Goal: Task Accomplishment & Management: Complete application form

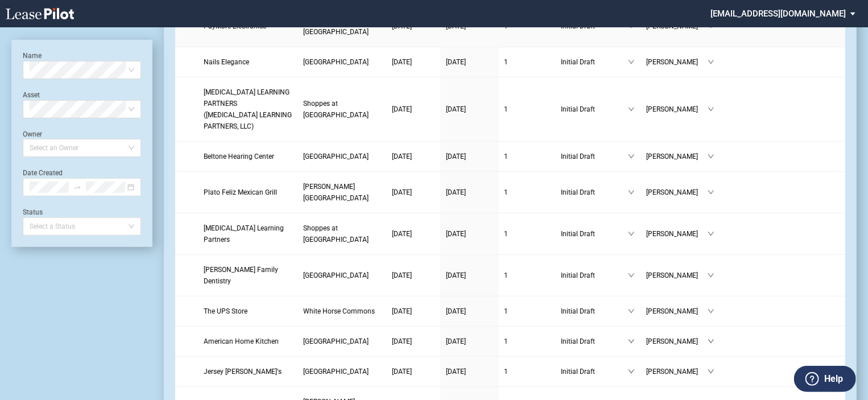
scroll to position [344, 0]
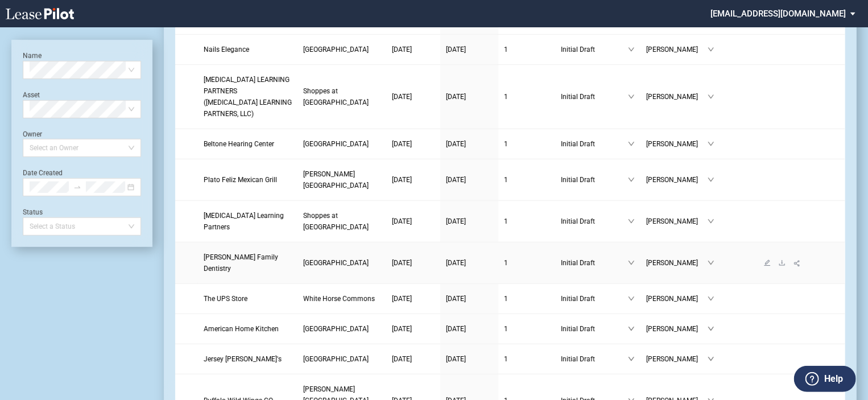
click at [763, 267] on link at bounding box center [767, 263] width 15 height 8
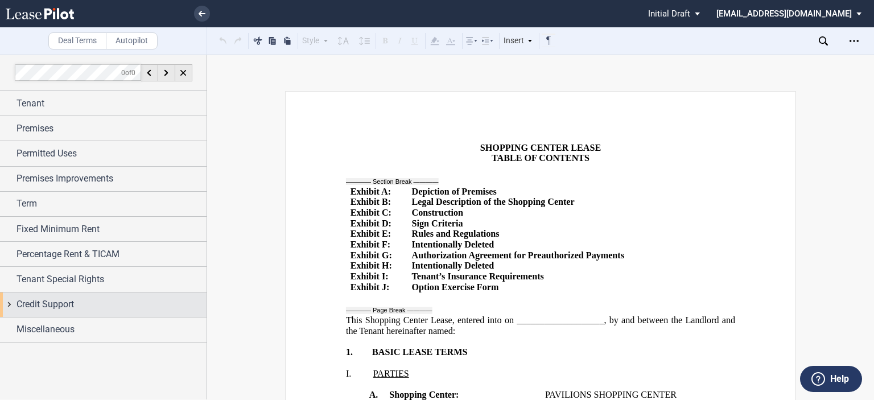
click at [181, 305] on div "Credit Support" at bounding box center [111, 305] width 190 height 14
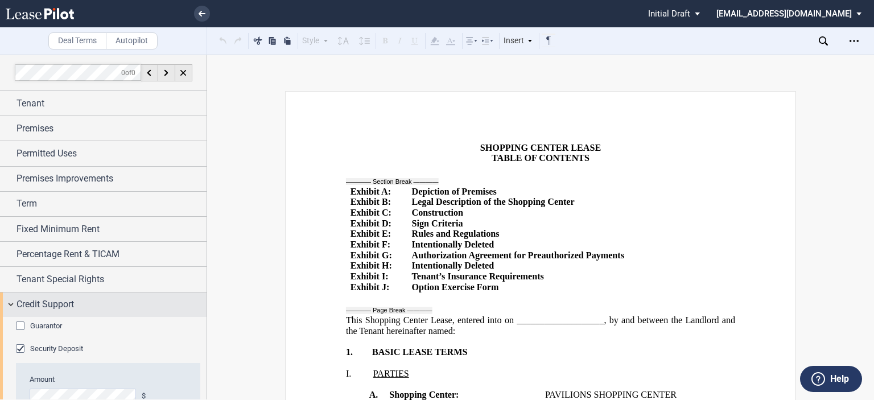
click at [181, 305] on div "Credit Support" at bounding box center [111, 305] width 190 height 14
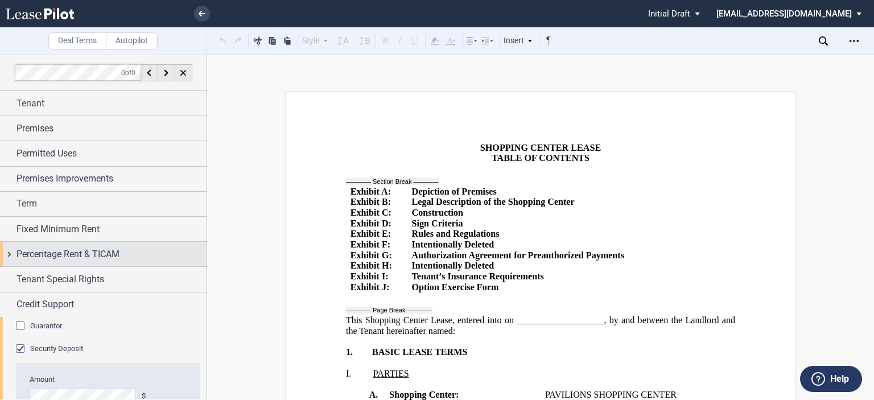
click at [34, 249] on span "Percentage Rent & TICAM" at bounding box center [67, 254] width 103 height 14
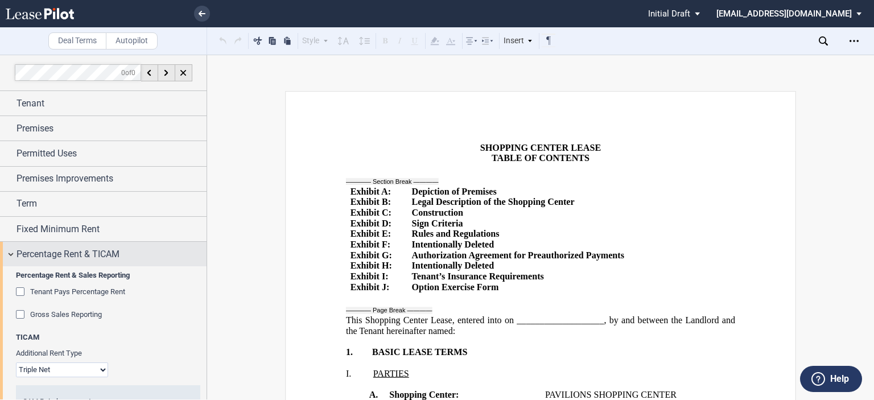
click at [34, 249] on span "Percentage Rent & TICAM" at bounding box center [67, 254] width 103 height 14
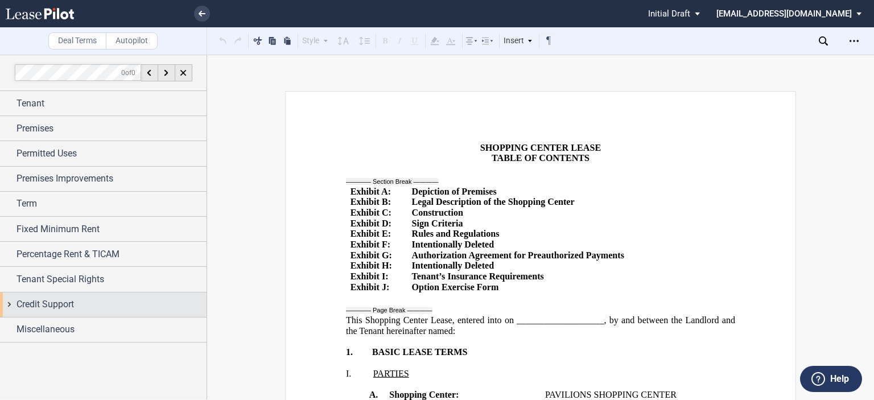
click at [44, 307] on span "Credit Support" at bounding box center [44, 305] width 57 height 14
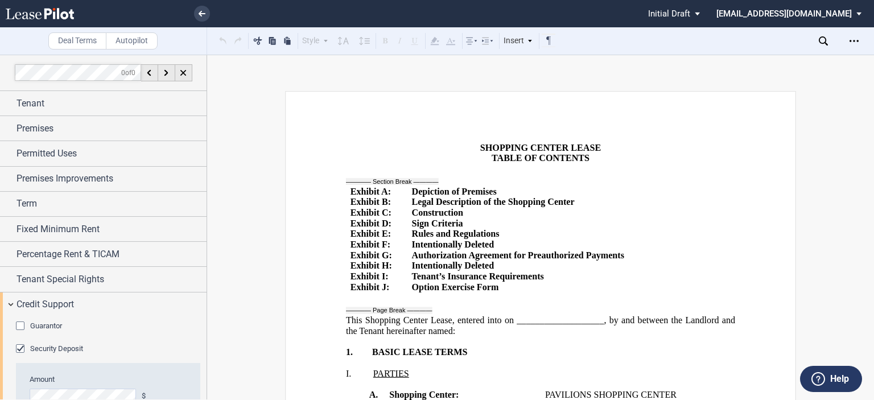
click at [19, 328] on div "Guarantor" at bounding box center [21, 326] width 11 height 11
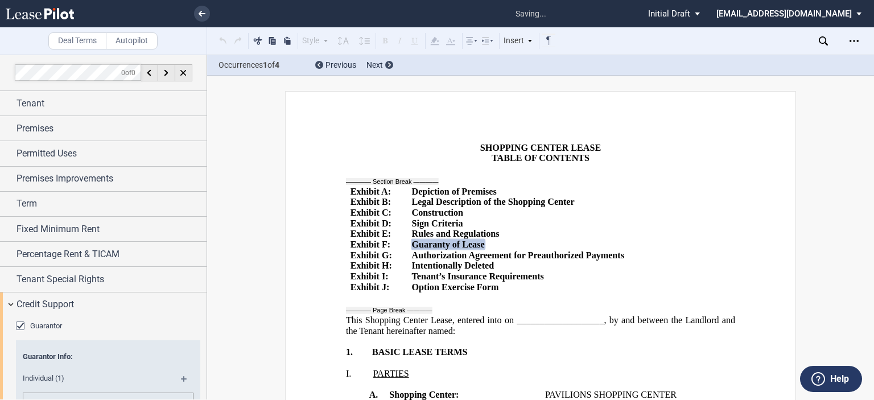
scroll to position [417, 0]
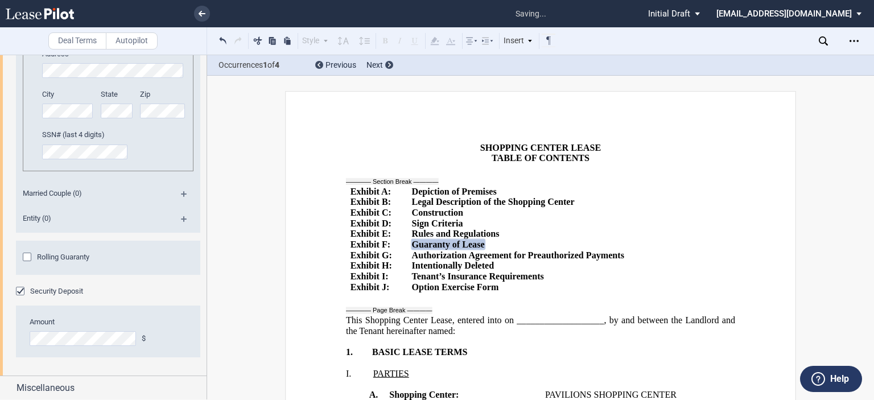
click at [26, 254] on div "Rolling Guaranty" at bounding box center [28, 258] width 11 height 11
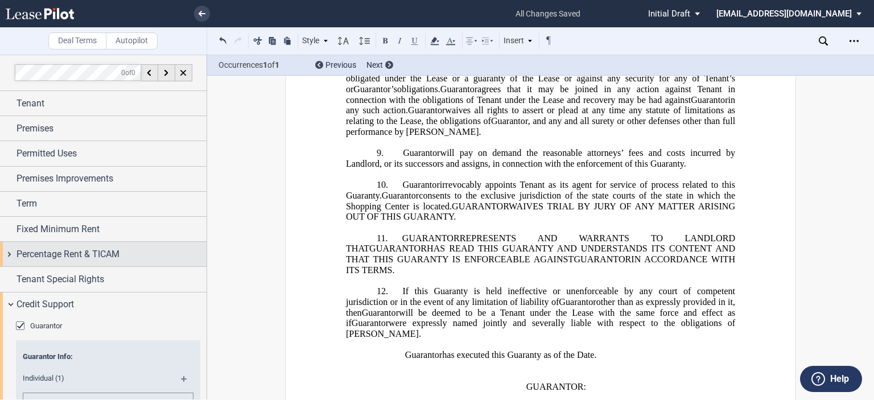
click at [34, 254] on span "Percentage Rent & TICAM" at bounding box center [67, 254] width 103 height 14
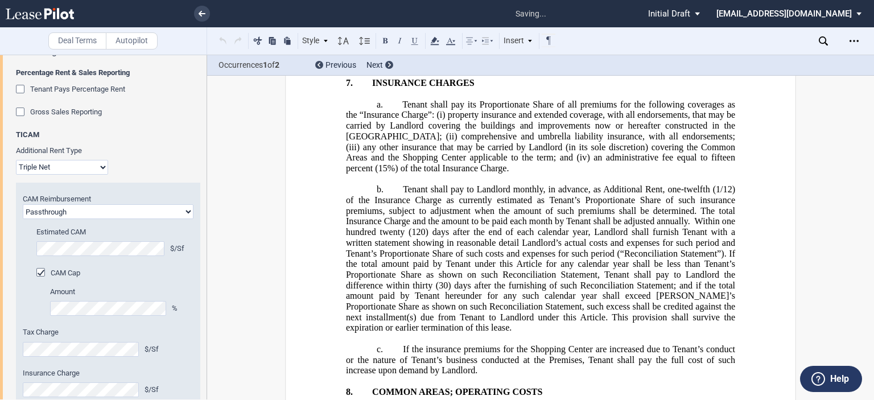
scroll to position [6821, 0]
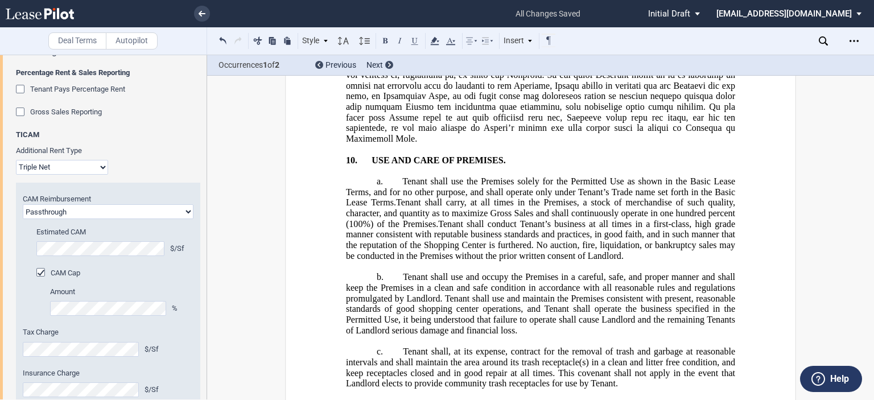
drag, startPoint x: 401, startPoint y: 180, endPoint x: 585, endPoint y: 216, distance: 187.7
click at [40, 270] on div "CAM Cap" at bounding box center [41, 273] width 11 height 11
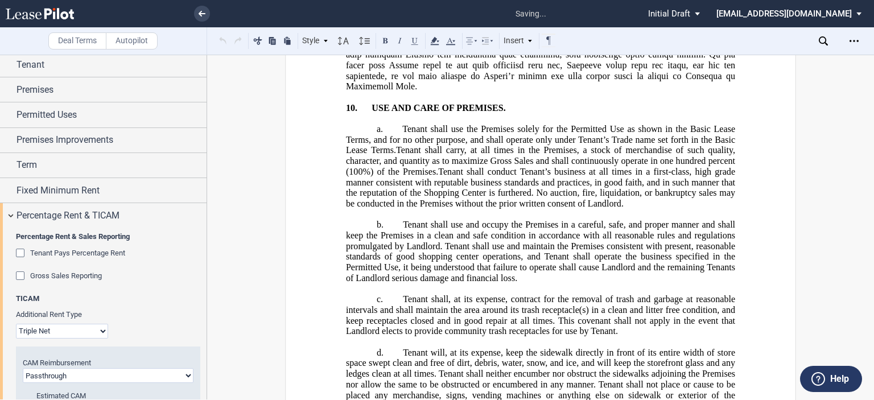
scroll to position [55, 0]
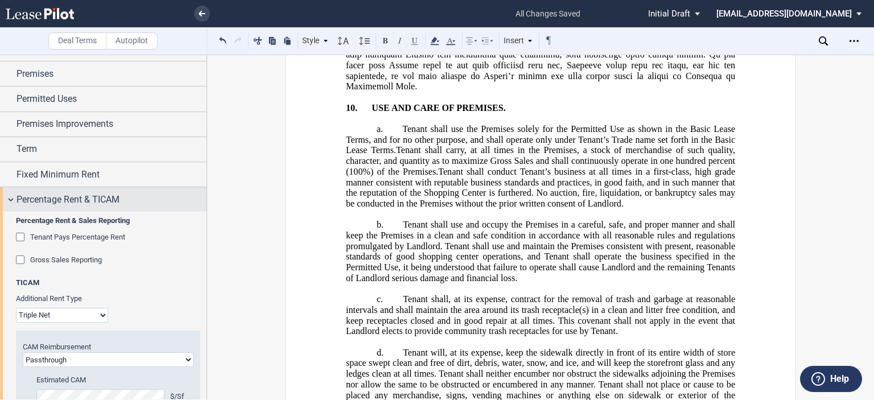
click at [12, 199] on div "Percentage Rent & TICAM" at bounding box center [103, 199] width 207 height 24
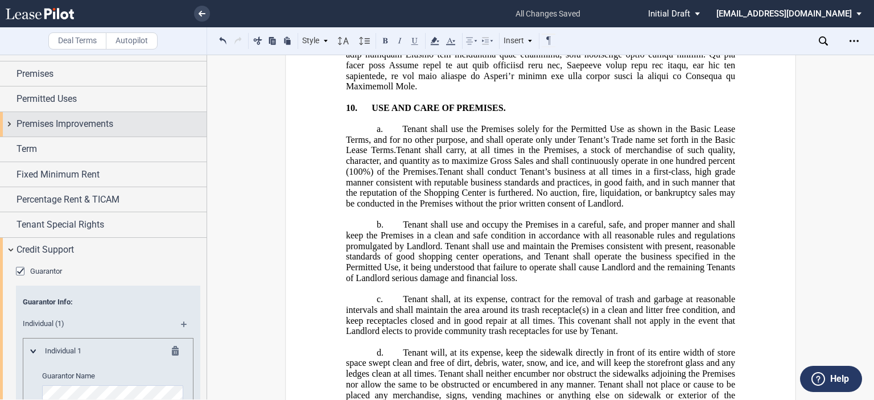
click at [27, 121] on span "Premises Improvements" at bounding box center [64, 124] width 97 height 14
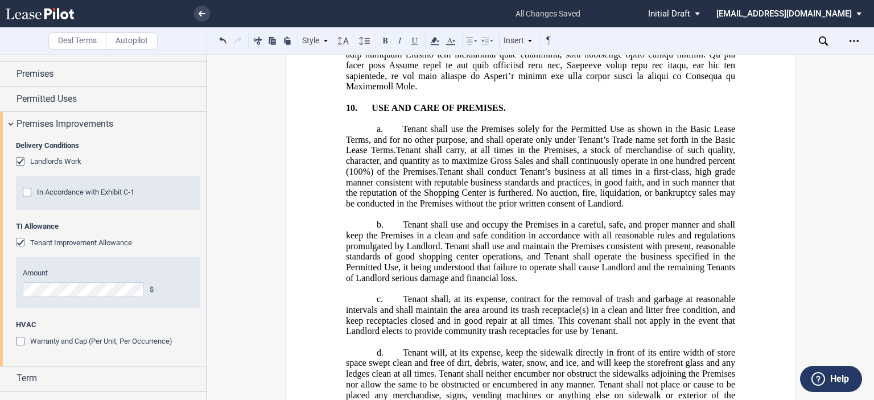
click at [18, 337] on div "Warranty and Cap (Per Unit, Per Occurrence)" at bounding box center [21, 342] width 11 height 11
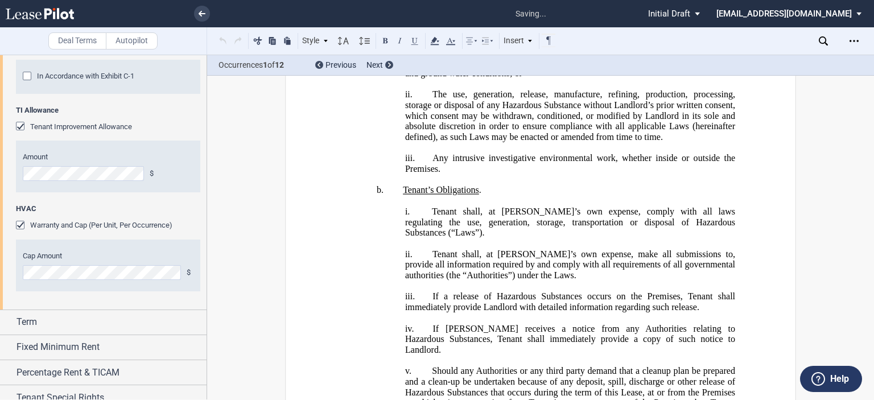
scroll to position [11238, 0]
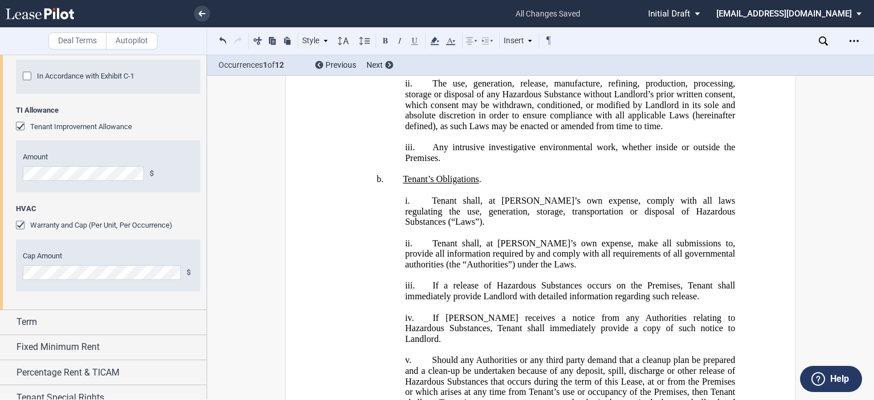
drag, startPoint x: 402, startPoint y: 146, endPoint x: 557, endPoint y: 335, distance: 245.0
click at [16, 224] on div "Warranty and Cap (Per Unit, Per Occurrence)" at bounding box center [21, 226] width 11 height 11
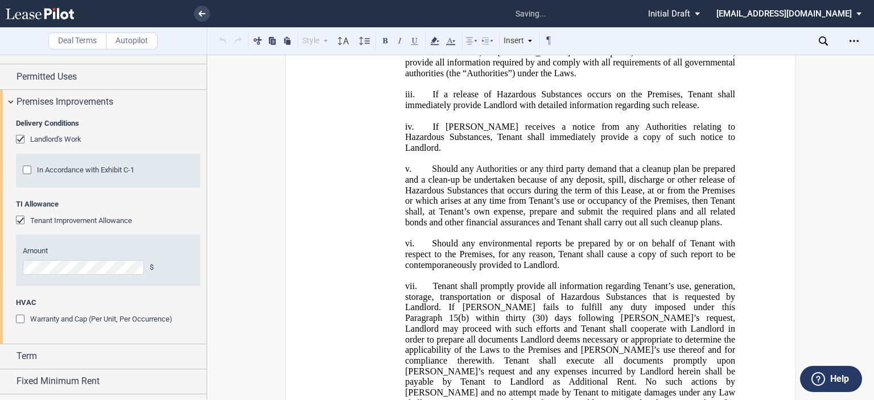
scroll to position [0, 0]
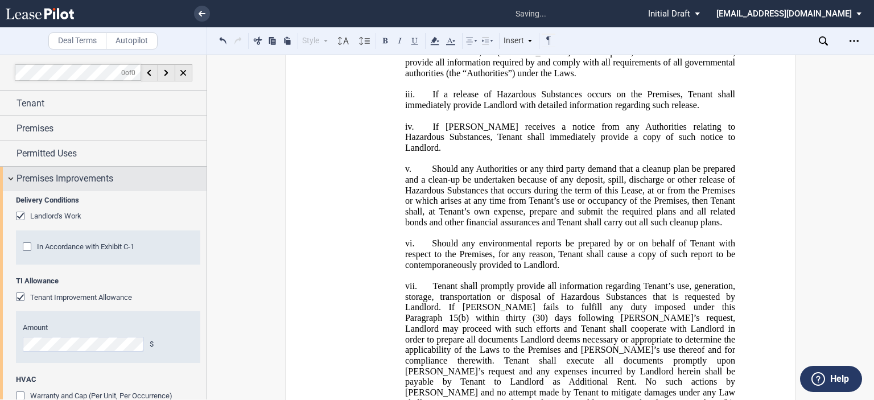
click at [11, 175] on div "Premises Improvements" at bounding box center [103, 179] width 207 height 24
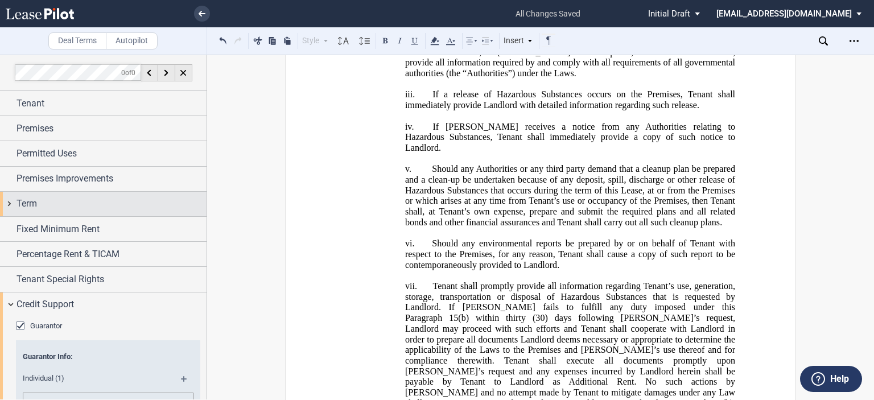
click at [34, 201] on span "Term" at bounding box center [26, 204] width 20 height 14
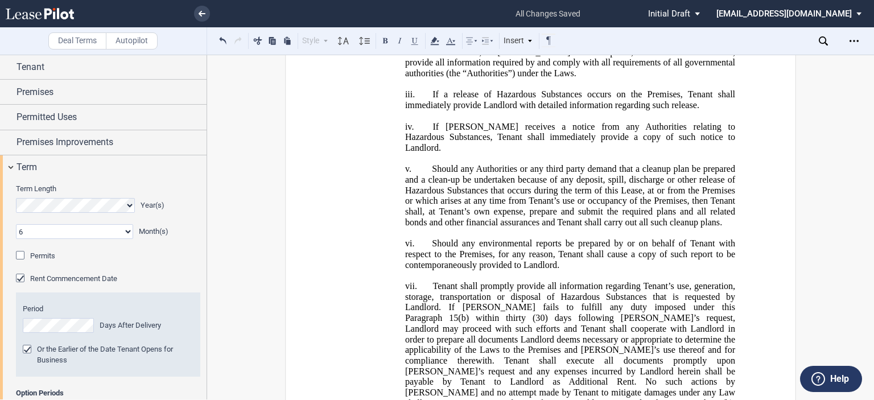
scroll to position [26, 0]
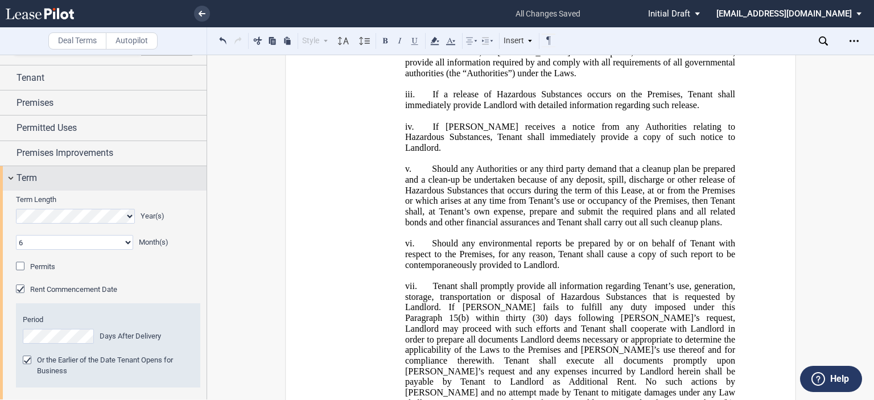
click at [20, 179] on span "Term" at bounding box center [26, 178] width 20 height 14
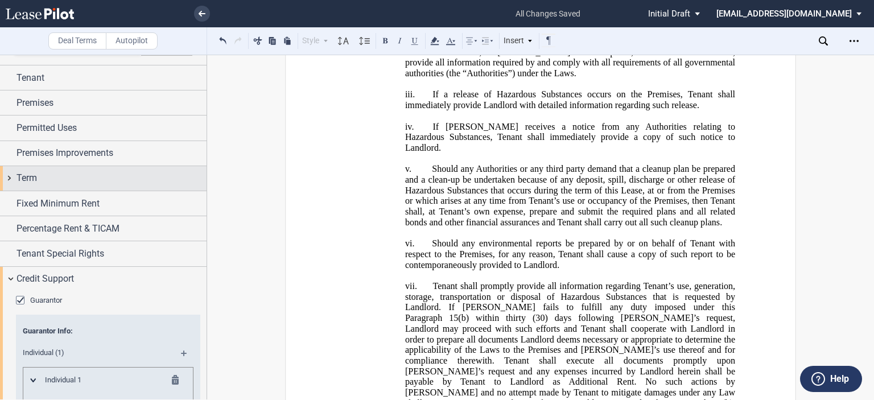
click at [20, 179] on span "Term" at bounding box center [26, 178] width 20 height 14
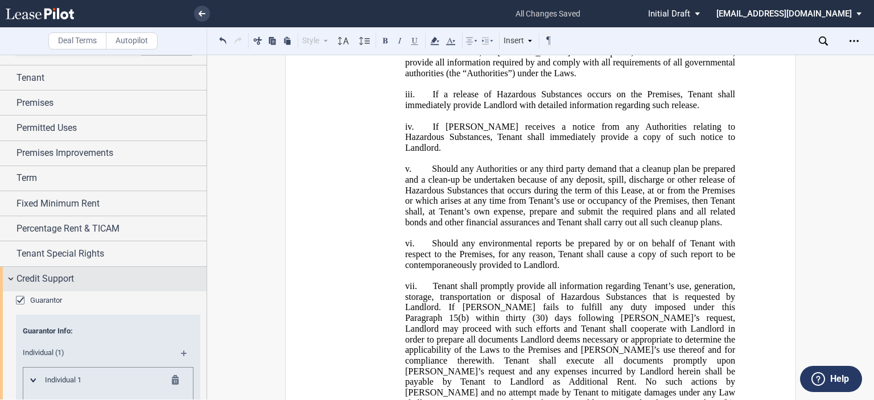
click at [10, 282] on div "Credit Support" at bounding box center [103, 279] width 207 height 24
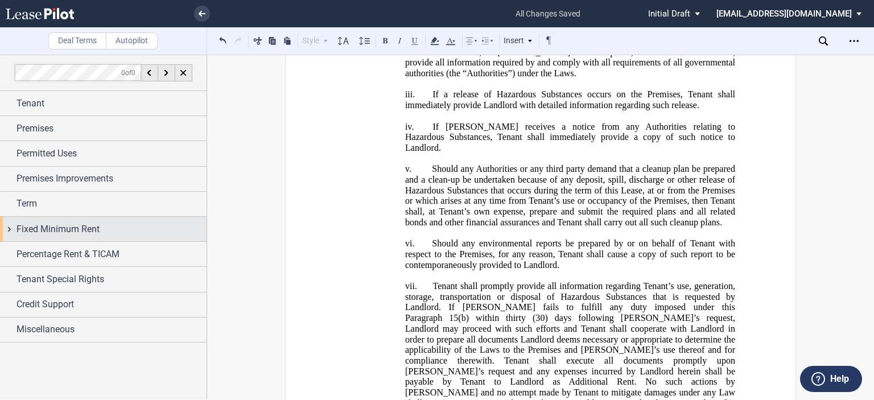
click at [13, 232] on div "Fixed Minimum Rent" at bounding box center [103, 229] width 207 height 24
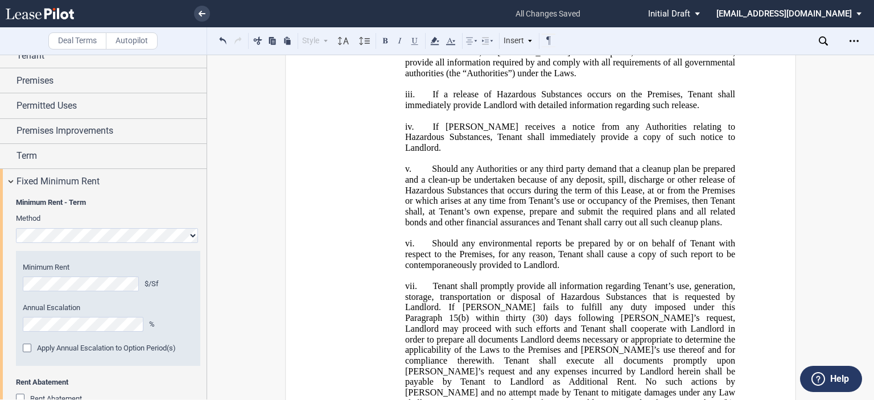
scroll to position [41, 0]
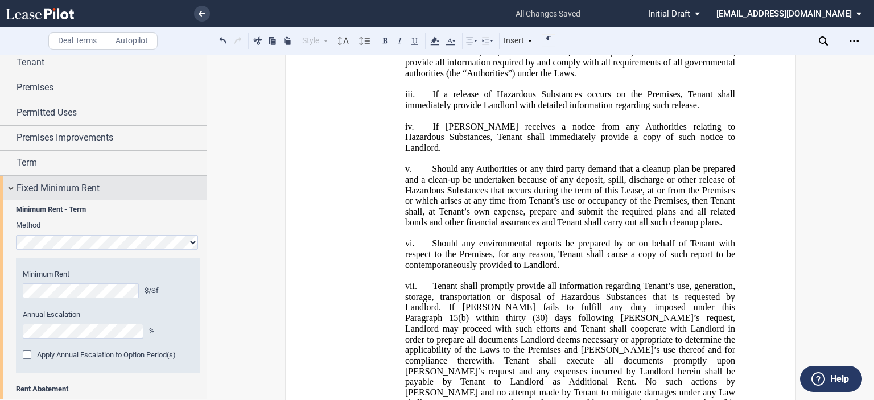
click at [10, 188] on div "Fixed Minimum Rent" at bounding box center [103, 188] width 207 height 24
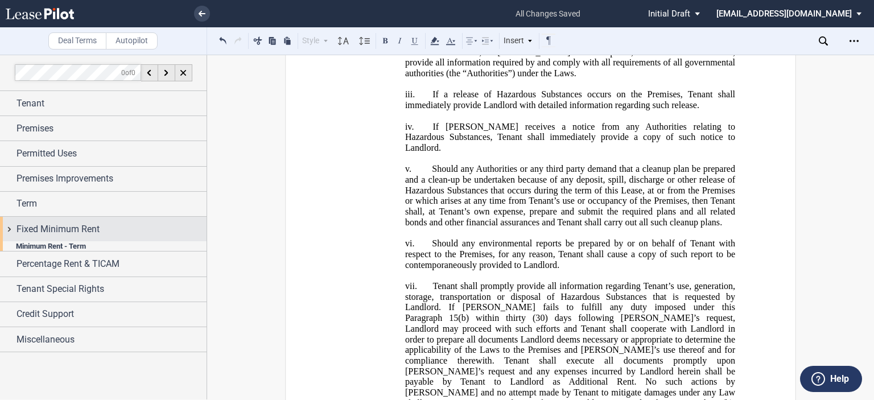
scroll to position [0, 0]
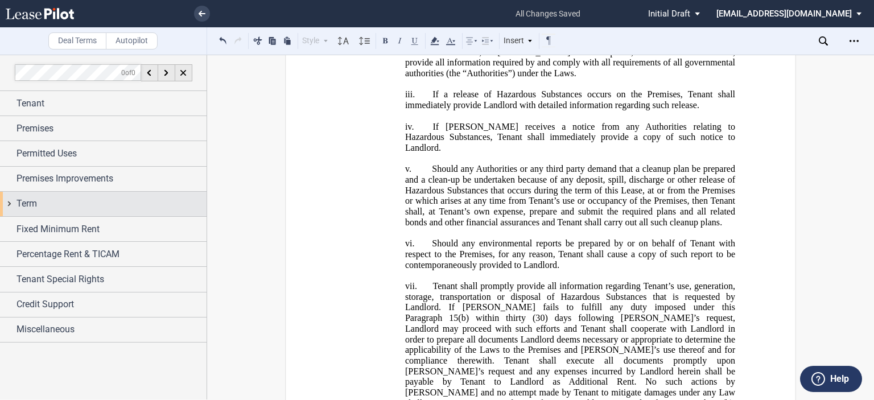
click at [11, 204] on div "Term" at bounding box center [103, 204] width 207 height 24
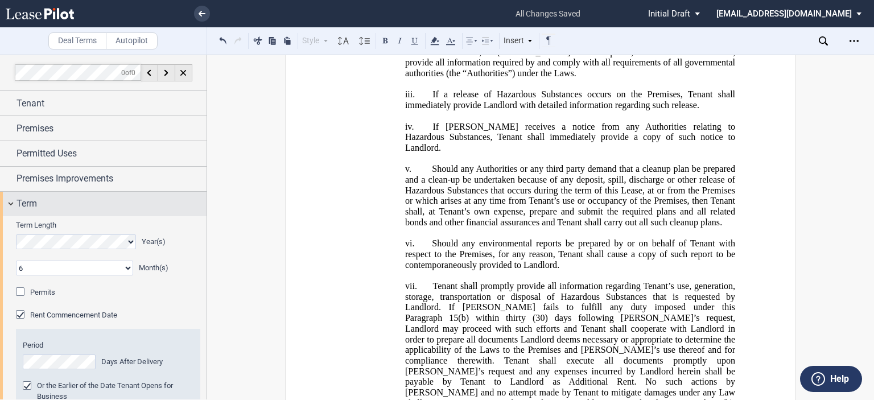
click at [15, 202] on div "Term" at bounding box center [103, 204] width 207 height 24
click at [11, 204] on div "Term" at bounding box center [103, 204] width 207 height 24
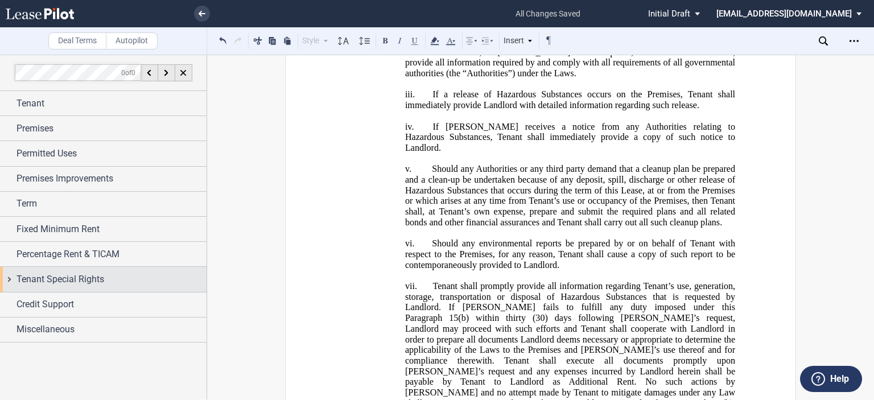
click at [11, 278] on div "Tenant Special Rights" at bounding box center [103, 279] width 207 height 24
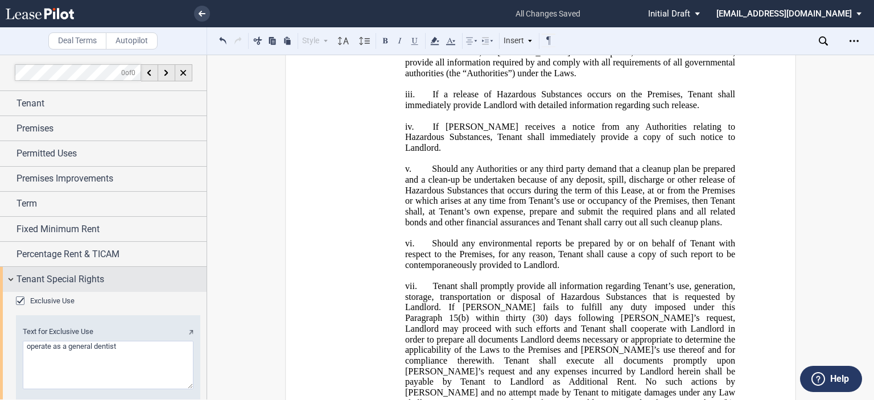
click at [11, 278] on div "Tenant Special Rights" at bounding box center [103, 279] width 207 height 24
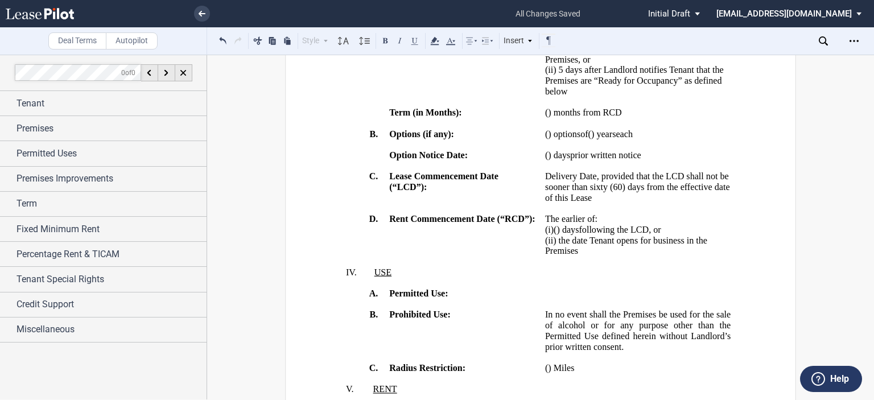
scroll to position [844, 0]
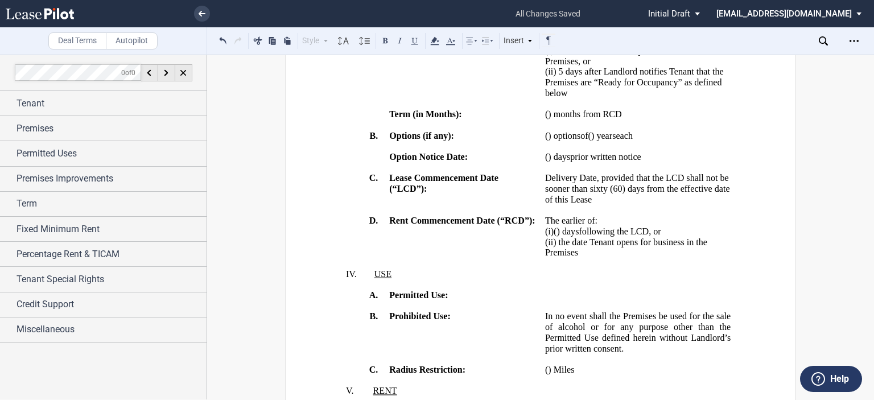
click at [576, 163] on p "﻿ ﻿ ( ﻿ ﻿ ) day s prior written notice N/A" at bounding box center [637, 157] width 185 height 11
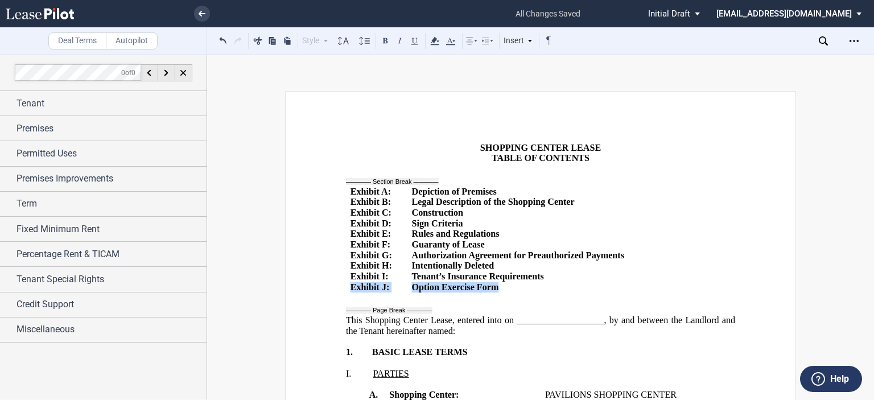
drag, startPoint x: 491, startPoint y: 291, endPoint x: 341, endPoint y: 293, distance: 149.6
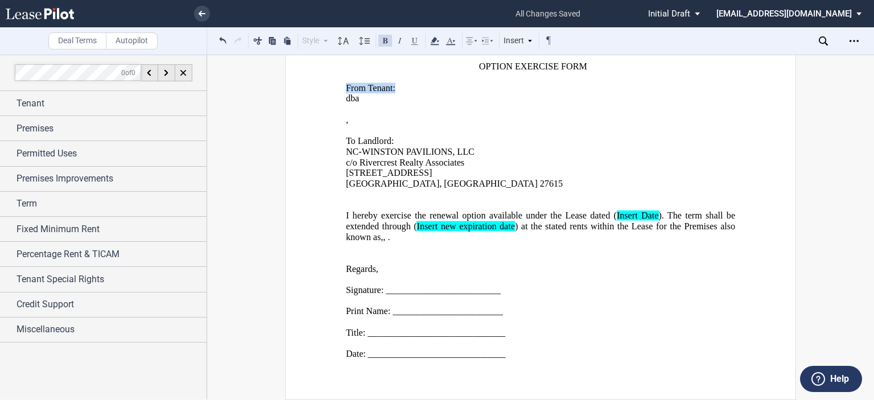
scroll to position [27684, 0]
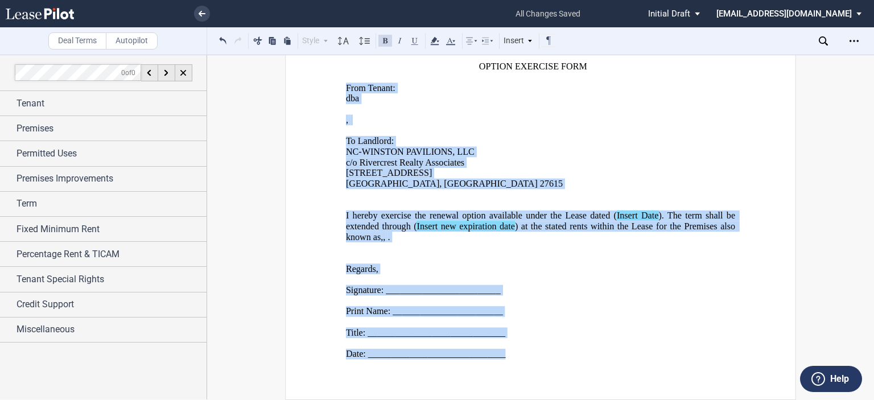
drag, startPoint x: 343, startPoint y: 132, endPoint x: 512, endPoint y: 380, distance: 300.1
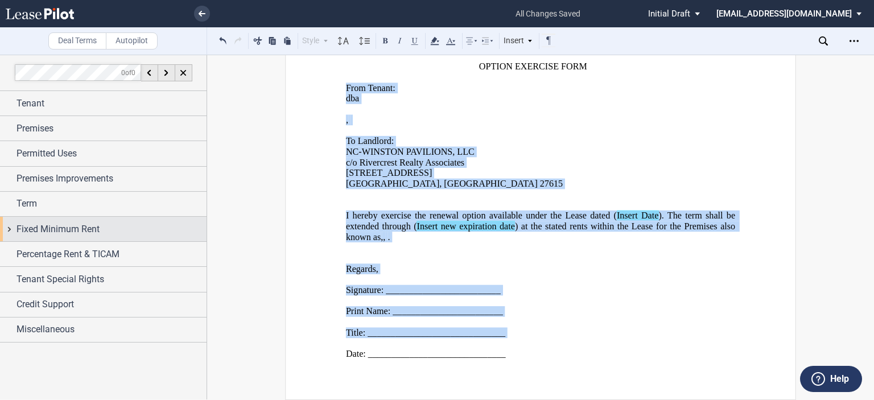
click at [34, 234] on span "Fixed Minimum Rent" at bounding box center [57, 229] width 83 height 14
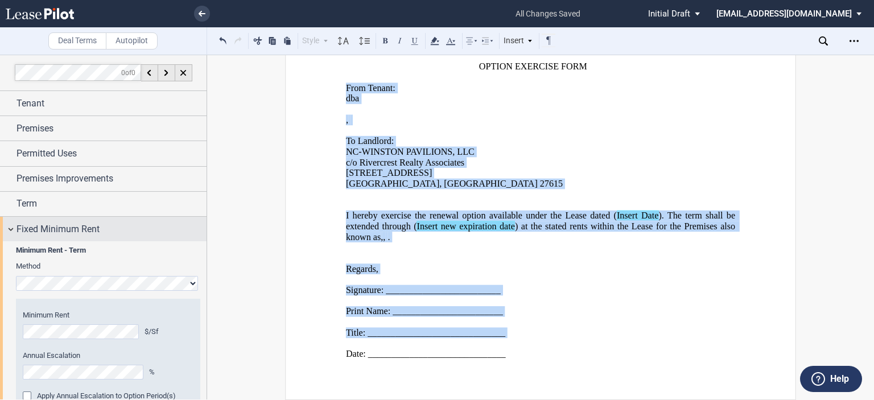
scroll to position [374, 0]
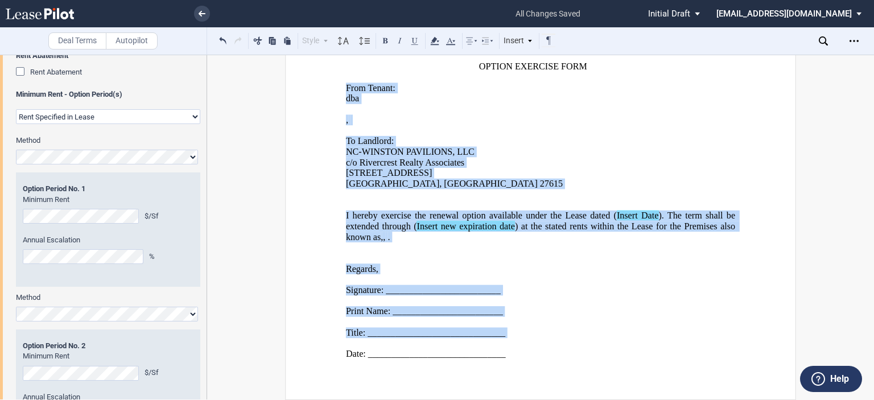
click at [74, 115] on select "Rent Set At Fair Market Value Rent Specified in [GEOGRAPHIC_DATA]" at bounding box center [108, 116] width 184 height 15
click at [16, 124] on select "Rent Set At Fair Market Value Rent Specified in [GEOGRAPHIC_DATA]" at bounding box center [108, 116] width 184 height 15
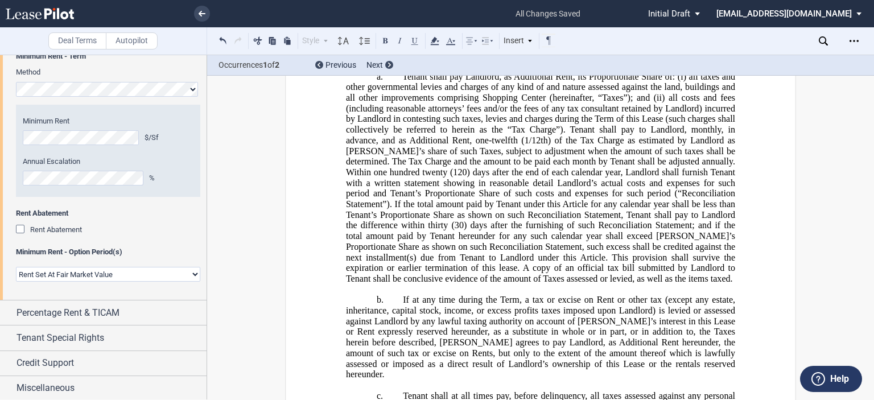
scroll to position [27761, 0]
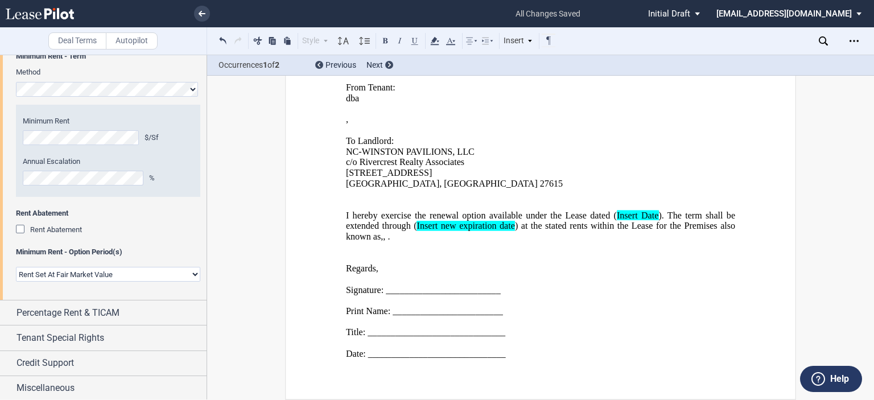
click at [683, 295] on p "﻿" at bounding box center [540, 300] width 389 height 11
click at [221, 40] on button at bounding box center [223, 41] width 14 height 14
click at [171, 275] on select "Rent Set At Fair Market Value Rent Specified in [GEOGRAPHIC_DATA]" at bounding box center [108, 274] width 184 height 15
click at [16, 282] on select "Rent Set At Fair Market Value Rent Specified in [GEOGRAPHIC_DATA]" at bounding box center [108, 274] width 184 height 15
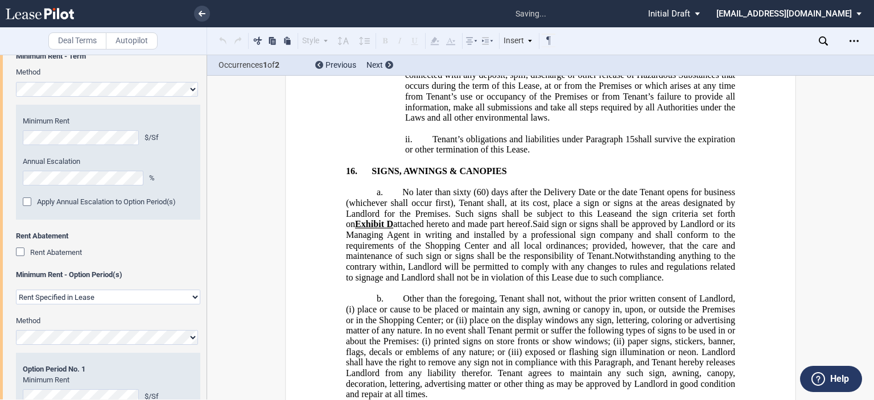
scroll to position [1378, 0]
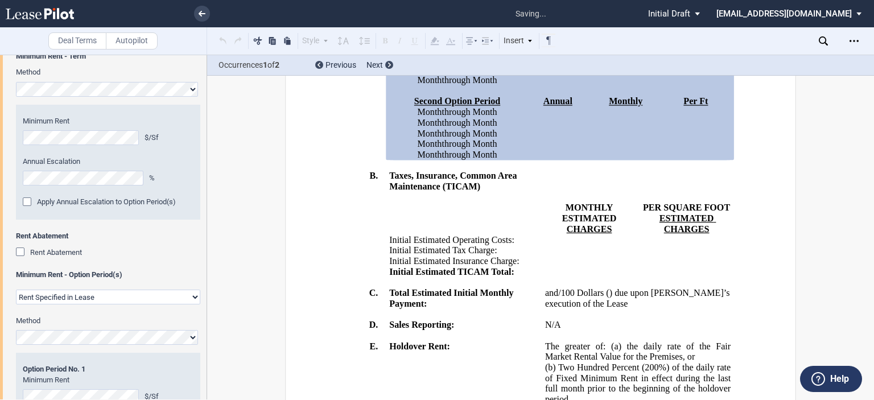
click at [81, 295] on select "Rent Set At Fair Market Value Rent Specified in [GEOGRAPHIC_DATA]" at bounding box center [108, 297] width 184 height 15
click at [16, 290] on select "Rent Set At Fair Market Value Rent Specified in [GEOGRAPHIC_DATA]" at bounding box center [108, 297] width 184 height 15
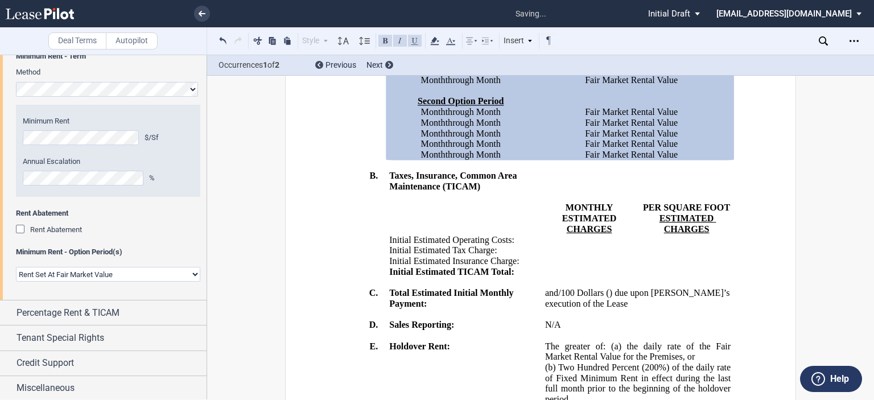
click at [517, 64] on p "Month ﻿ ﻿ through Month ﻿ ﻿" at bounding box center [461, 58] width 134 height 11
drag, startPoint x: 421, startPoint y: 135, endPoint x: 686, endPoint y: 151, distance: 265.1
click at [686, 85] on tbody "First Option Period Month ﻿ ﻿ through Month ﻿ ﻿ Fair Market Rental Value Month …" at bounding box center [559, 54] width 341 height 64
click at [96, 277] on select "Rent Set At Fair Market Value Rent Specified in [GEOGRAPHIC_DATA]" at bounding box center [108, 274] width 184 height 15
click at [16, 282] on select "Rent Set At Fair Market Value Rent Specified in [GEOGRAPHIC_DATA]" at bounding box center [108, 274] width 184 height 15
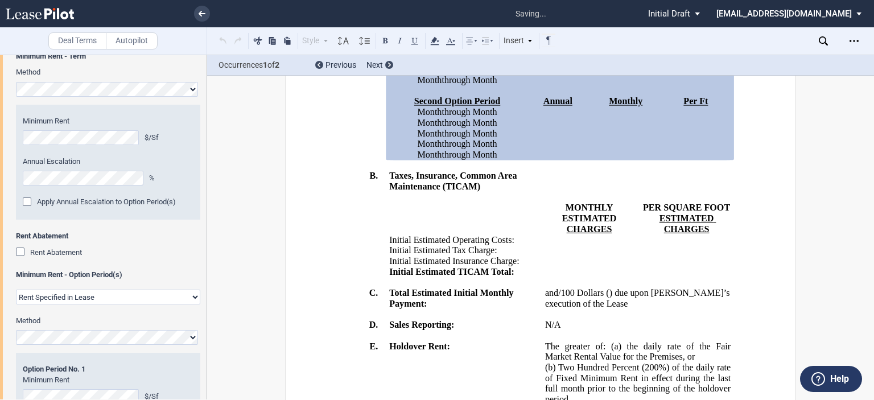
click at [98, 295] on select "Rent Set At Fair Market Value Rent Specified in [GEOGRAPHIC_DATA]" at bounding box center [108, 297] width 184 height 15
click at [16, 290] on select "Rent Set At Fair Market Value Rent Specified in [GEOGRAPHIC_DATA]" at bounding box center [108, 297] width 184 height 15
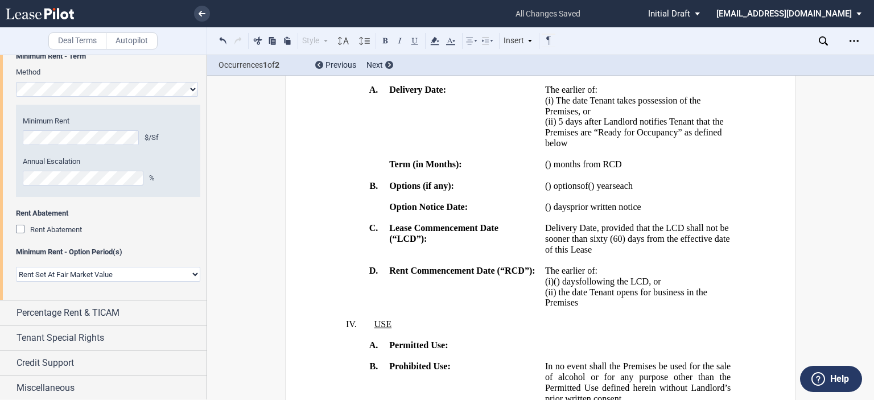
scroll to position [781, 0]
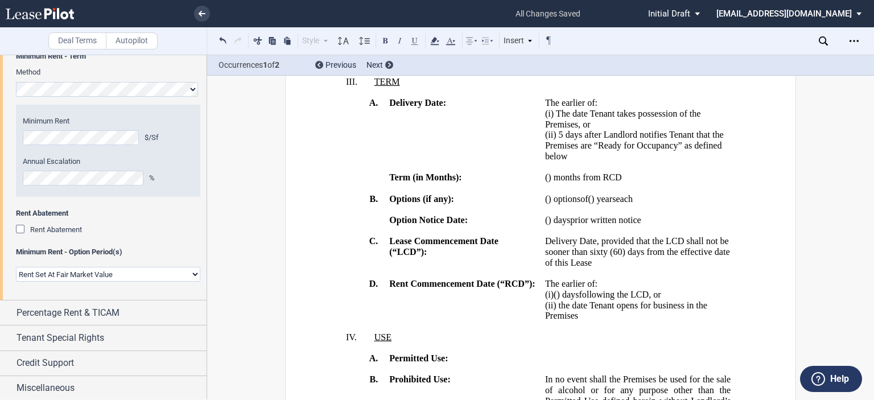
click at [77, 276] on select "Rent Set At Fair Market Value Rent Specified in [GEOGRAPHIC_DATA]" at bounding box center [108, 274] width 184 height 15
click at [16, 282] on select "Rent Set At Fair Market Value Rent Specified in [GEOGRAPHIC_DATA]" at bounding box center [108, 274] width 184 height 15
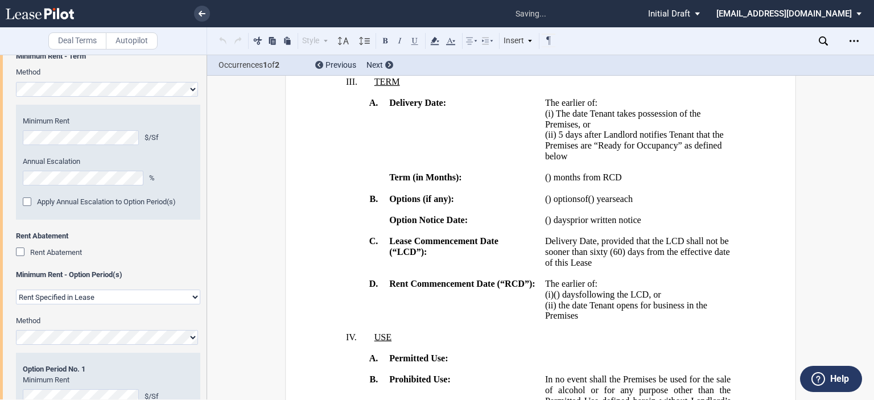
scroll to position [1378, 0]
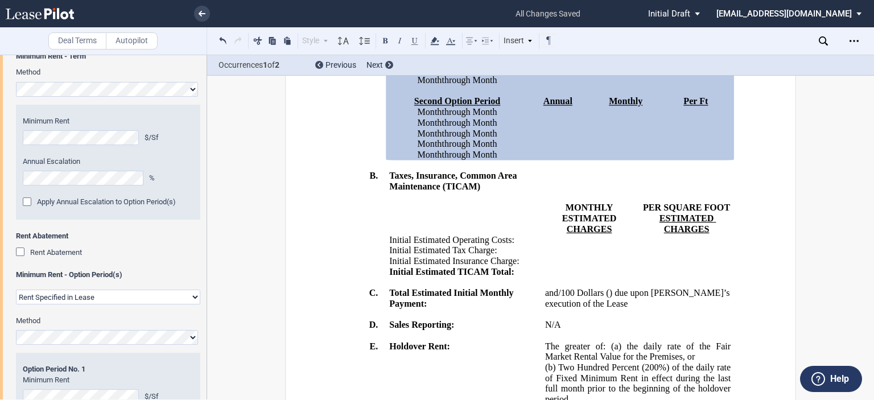
click at [90, 298] on select "Rent Set At Fair Market Value Rent Specified in [GEOGRAPHIC_DATA]" at bounding box center [108, 297] width 184 height 15
select select "fmv"
click at [16, 290] on select "Rent Set At Fair Market Value Rent Specified in [GEOGRAPHIC_DATA]" at bounding box center [108, 297] width 184 height 15
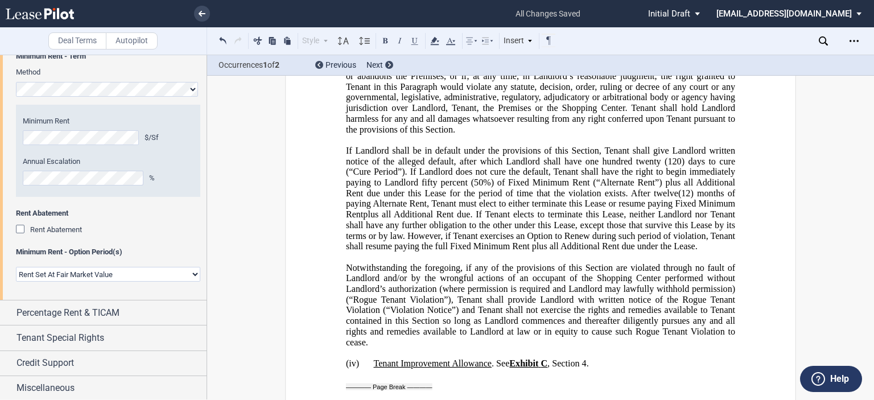
scroll to position [2339, 0]
drag, startPoint x: 427, startPoint y: 101, endPoint x: 498, endPoint y: 185, distance: 110.1
click at [498, 136] on p "(iii) Exclusive Use . Provided that Tenant is open for business in the Premises…" at bounding box center [540, 45] width 389 height 181
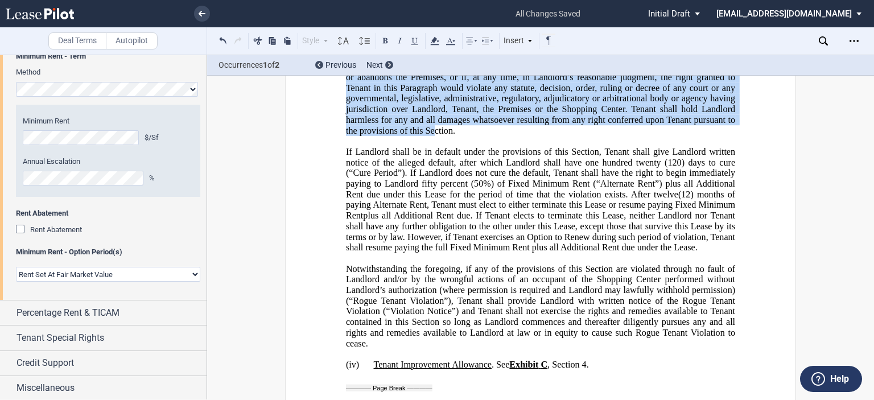
drag, startPoint x: 423, startPoint y: 101, endPoint x: 581, endPoint y: 283, distance: 242.0
click at [581, 283] on div "﻿ !!SET_LEVEL_2!! !!SHOPPING_LEASE_LEVEL3!! (iii) Exclusive Use . Provided that…" at bounding box center [540, 146] width 389 height 405
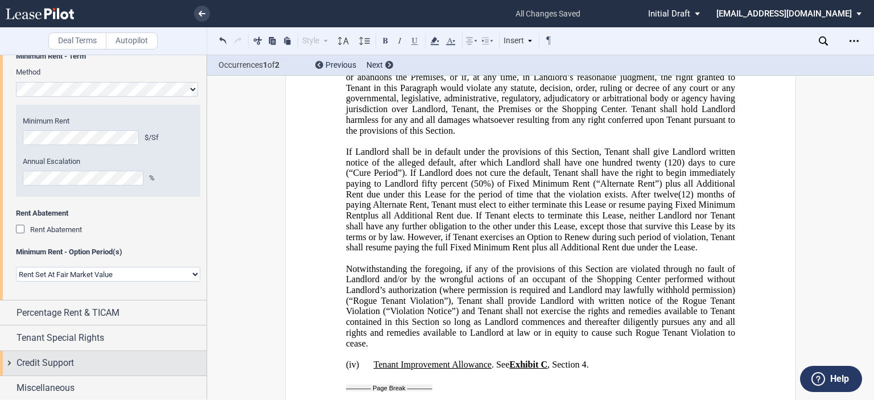
click at [156, 362] on div "Credit Support" at bounding box center [111, 363] width 190 height 14
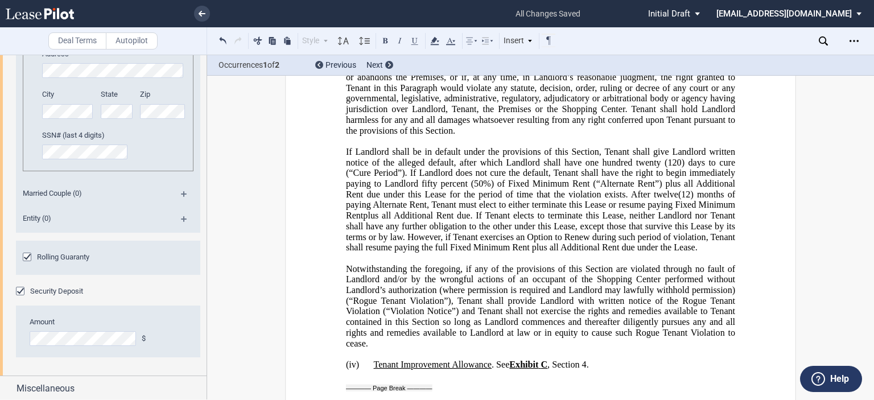
click at [27, 255] on div "Rolling Guaranty" at bounding box center [28, 258] width 11 height 11
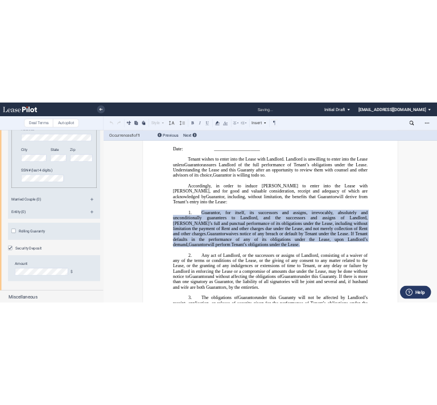
scroll to position [25153, 0]
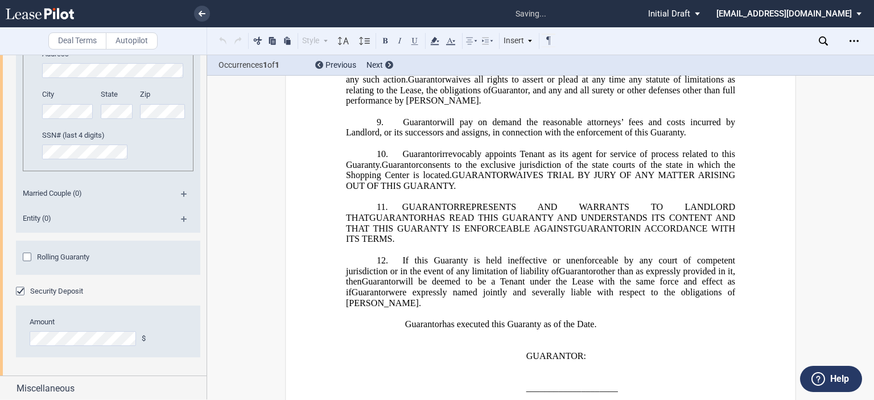
click at [27, 255] on div "Rolling Guaranty" at bounding box center [28, 258] width 11 height 11
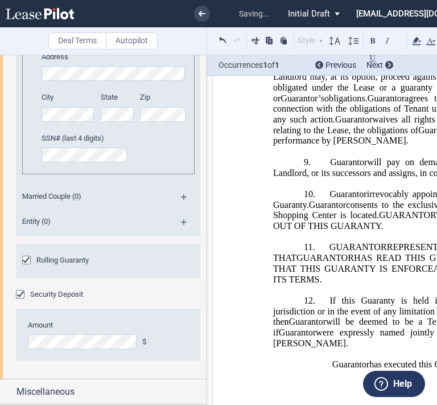
scroll to position [665, 0]
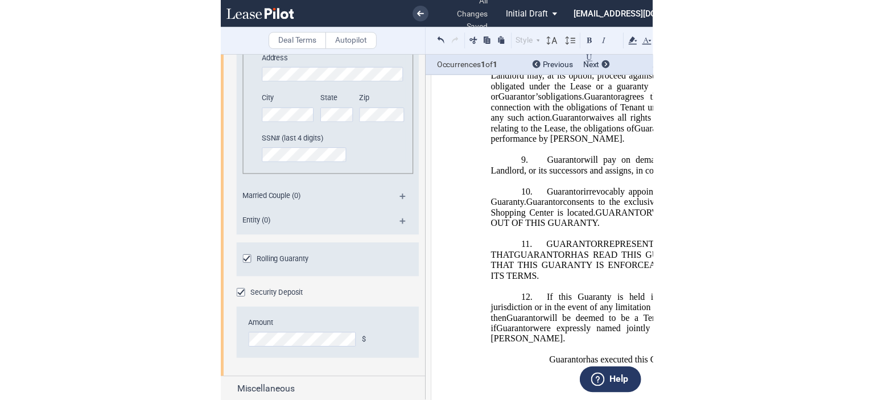
scroll to position [25175, 0]
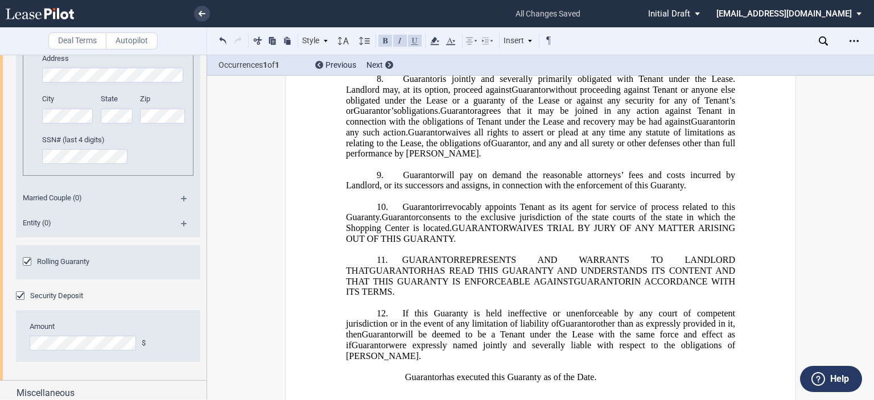
drag, startPoint x: 682, startPoint y: 149, endPoint x: 704, endPoint y: 159, distance: 24.7
drag, startPoint x: 701, startPoint y: 152, endPoint x: 403, endPoint y: 177, distance: 299.2
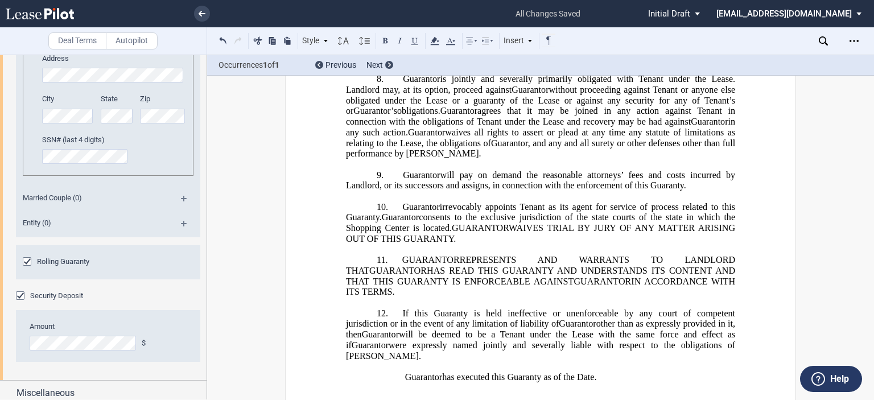
drag, startPoint x: 486, startPoint y: 195, endPoint x: 364, endPoint y: 263, distance: 139.8
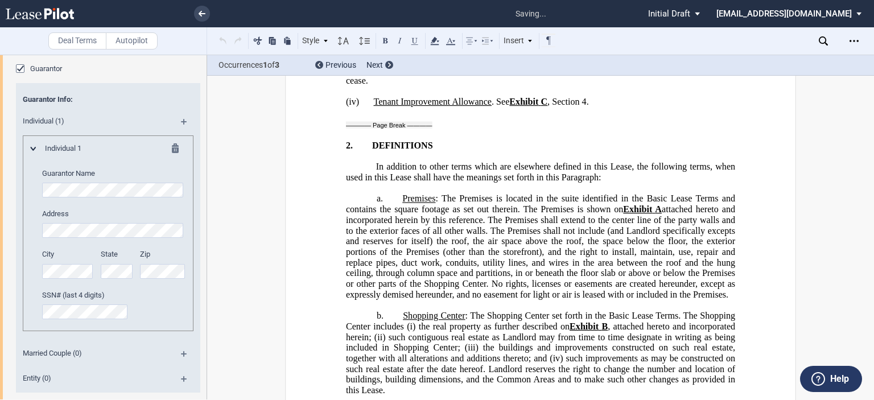
scroll to position [465, 0]
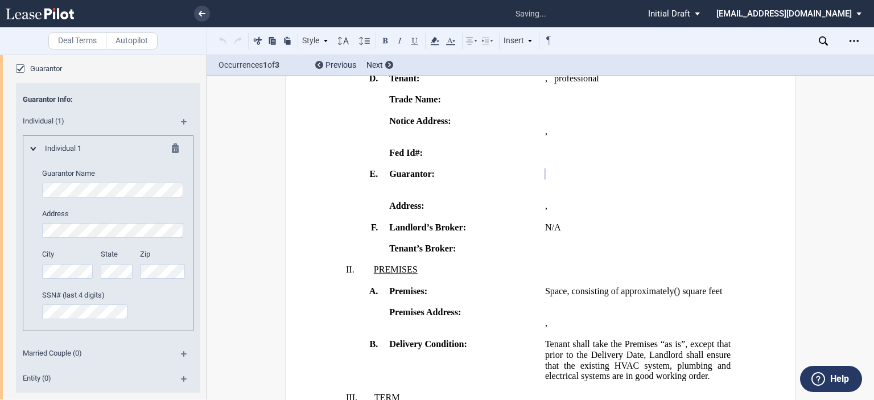
click at [182, 122] on md-icon at bounding box center [188, 126] width 15 height 14
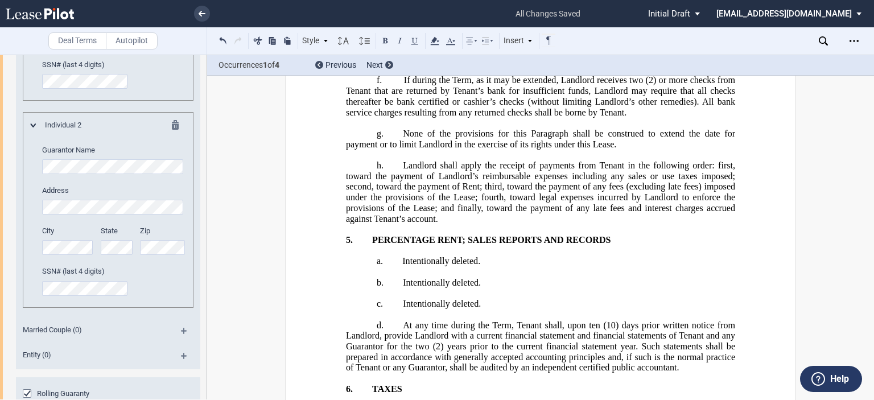
scroll to position [5772, 0]
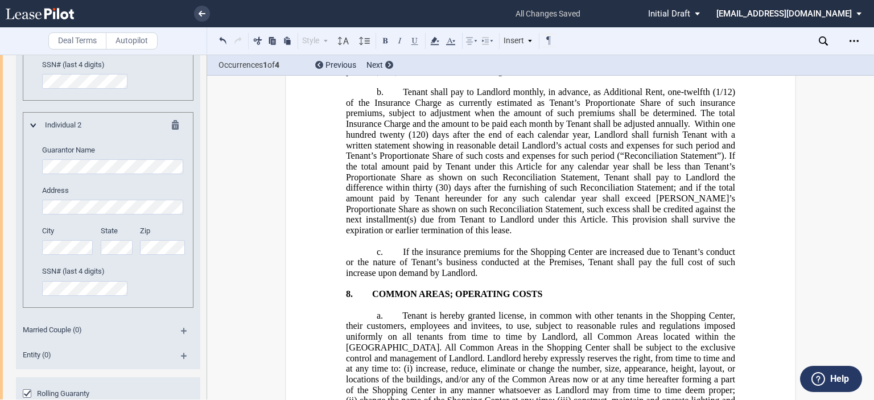
drag, startPoint x: 867, startPoint y: 126, endPoint x: 872, endPoint y: 209, distance: 83.2
click at [872, 217] on div "Deal Terms Autopilot Style 1. Section 1.A subsection (i) subsection a. subsecti…" at bounding box center [437, 227] width 874 height 345
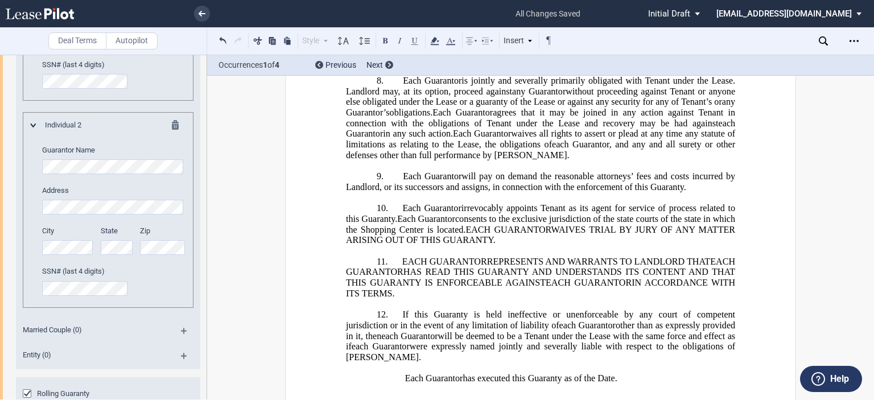
scroll to position [25222, 0]
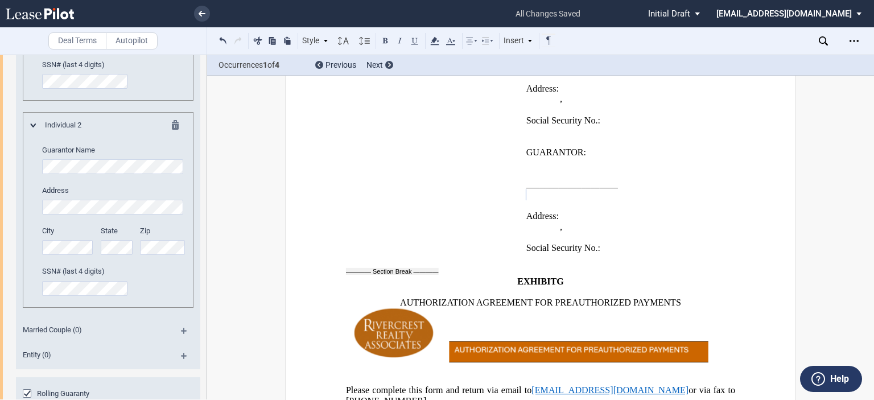
scroll to position [25715, 0]
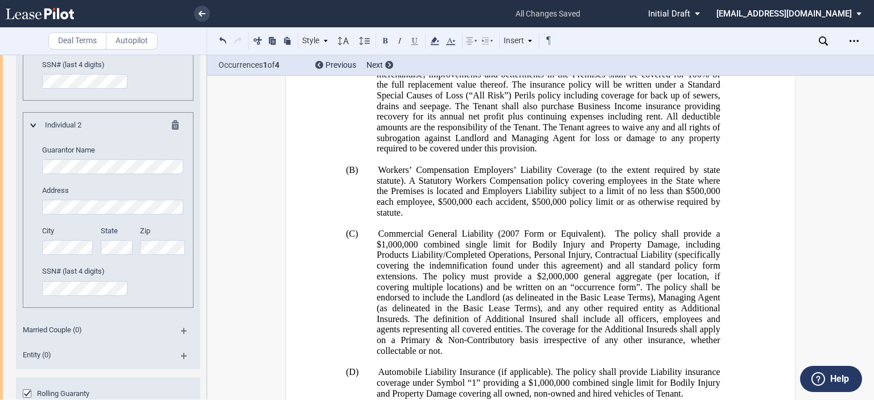
scroll to position [26417, 0]
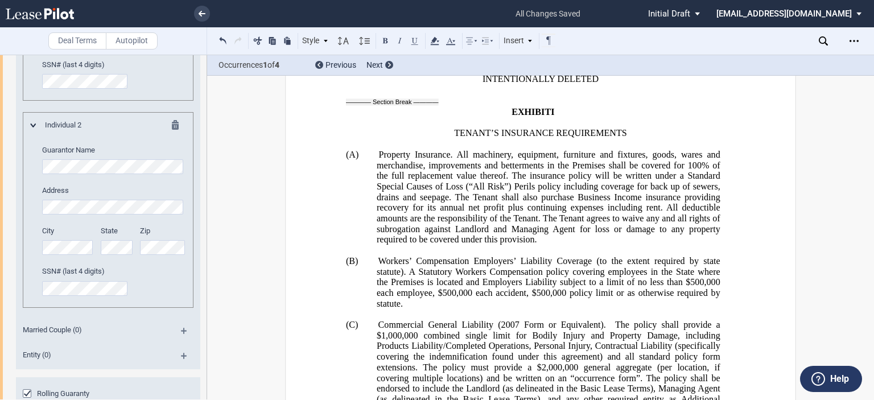
click at [168, 120] on div at bounding box center [164, 127] width 28 height 14
click at [174, 124] on md-icon at bounding box center [179, 127] width 14 height 14
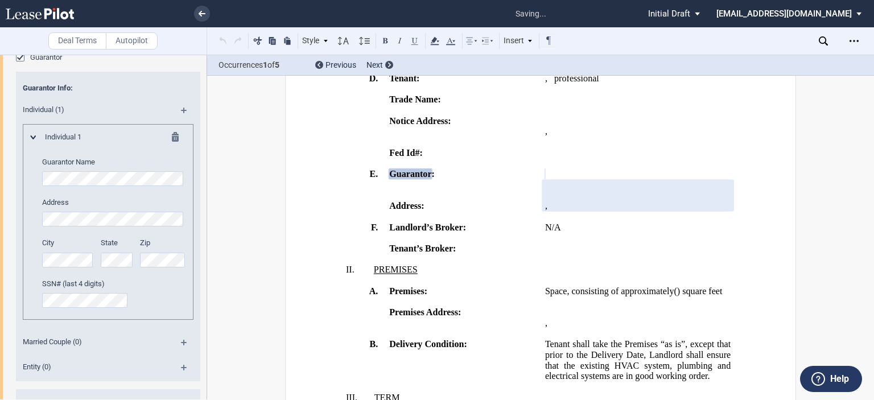
scroll to position [521, 0]
click at [175, 138] on md-icon at bounding box center [179, 140] width 14 height 14
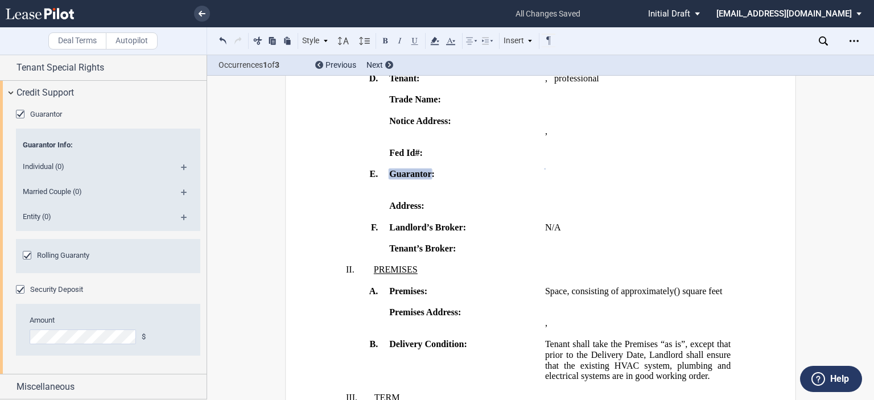
scroll to position [463, 0]
click at [19, 115] on div "Guarantor" at bounding box center [21, 116] width 11 height 11
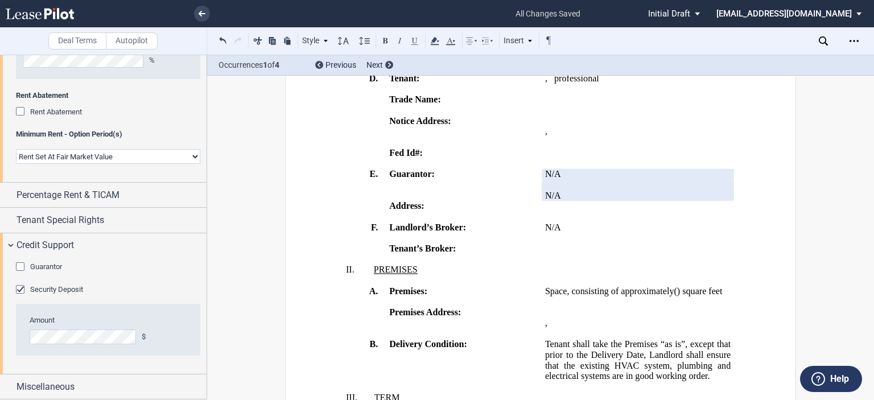
scroll to position [311, 0]
click at [20, 266] on div "Guarantor" at bounding box center [21, 268] width 11 height 11
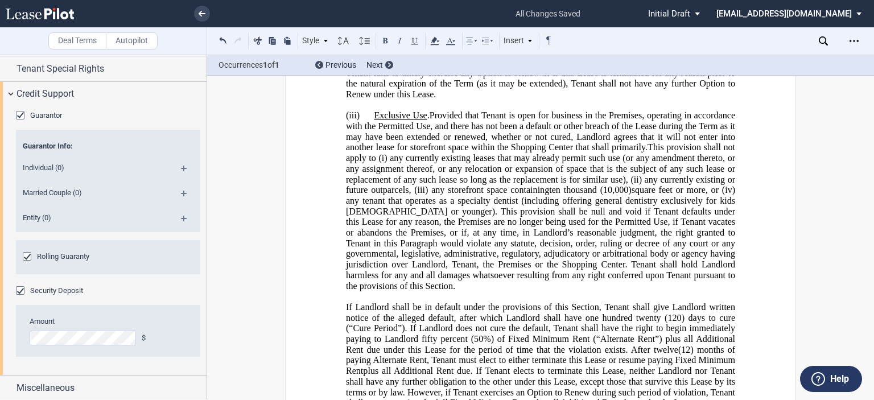
scroll to position [2185, 0]
drag, startPoint x: 608, startPoint y: 192, endPoint x: 372, endPoint y: 194, distance: 236.7
click at [372, 55] on span "Tenant will exercise the Option to Renew (if at all) by giving Landlord written…" at bounding box center [541, 45] width 391 height 20
